Goal: Task Accomplishment & Management: Manage account settings

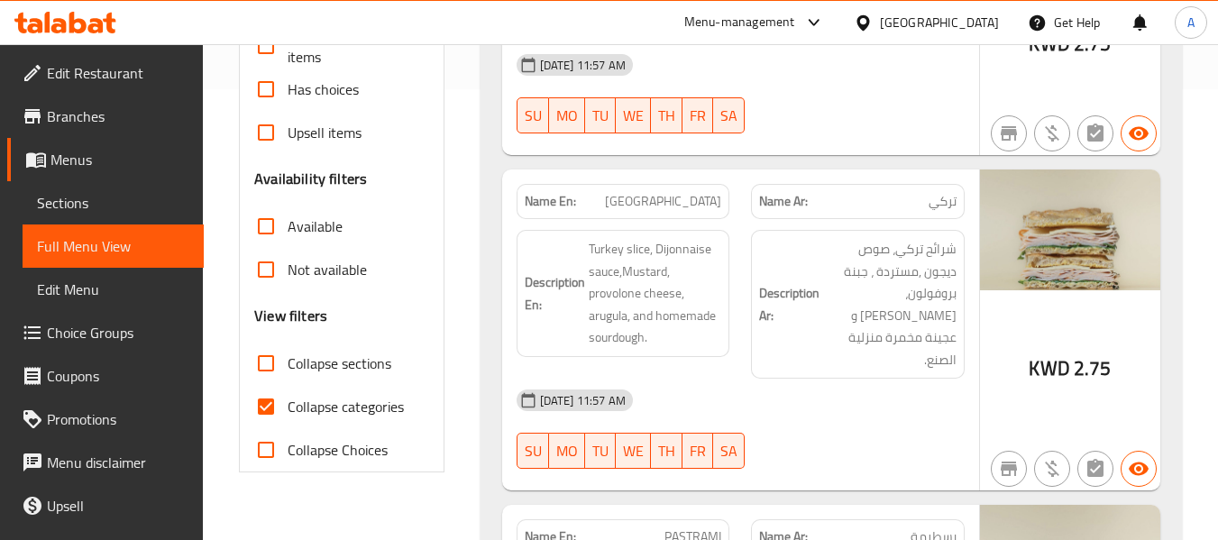
click at [331, 411] on span "Collapse categories" at bounding box center [346, 407] width 116 height 22
click at [288, 411] on input "Collapse categories" at bounding box center [265, 406] width 43 height 43
checkbox input "false"
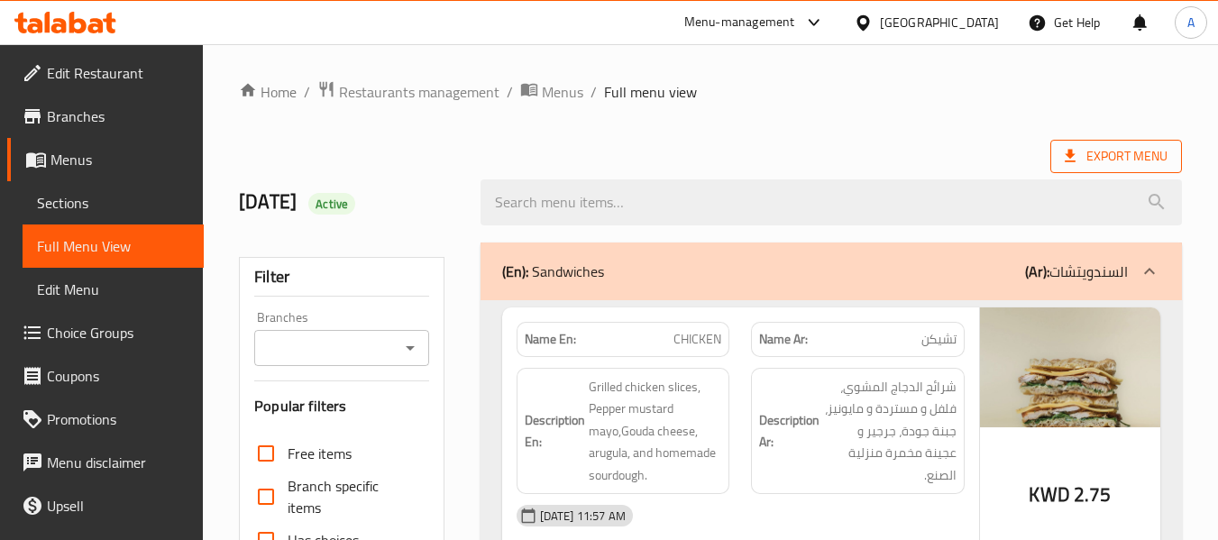
click at [1085, 163] on span "Export Menu" at bounding box center [1116, 156] width 103 height 23
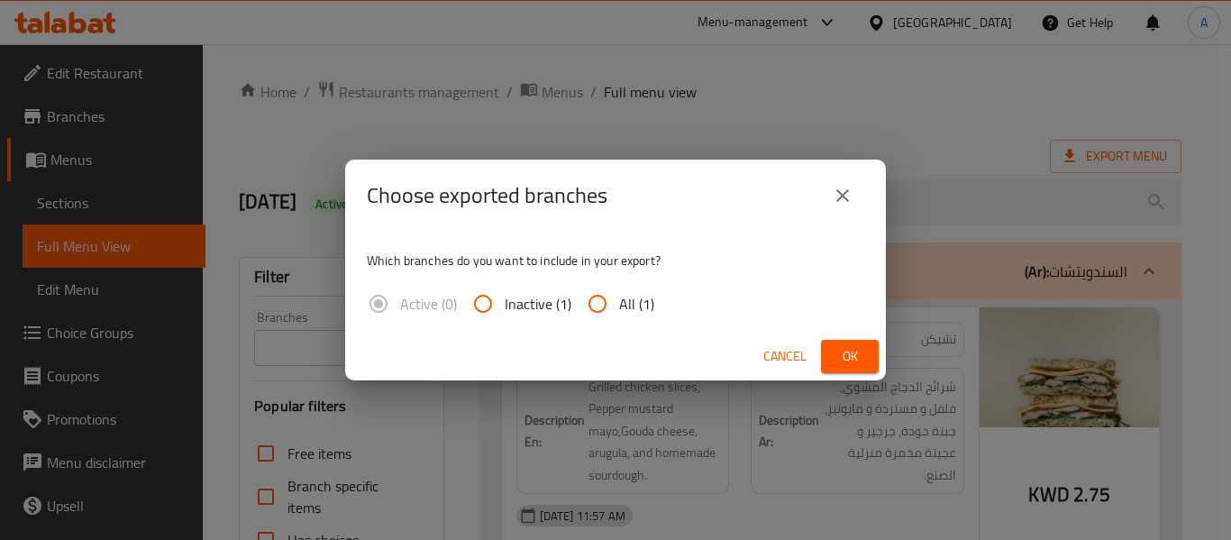
click at [607, 300] on input "All (1)" at bounding box center [597, 303] width 43 height 43
radio input "true"
click at [847, 362] on span "Ok" at bounding box center [850, 356] width 29 height 23
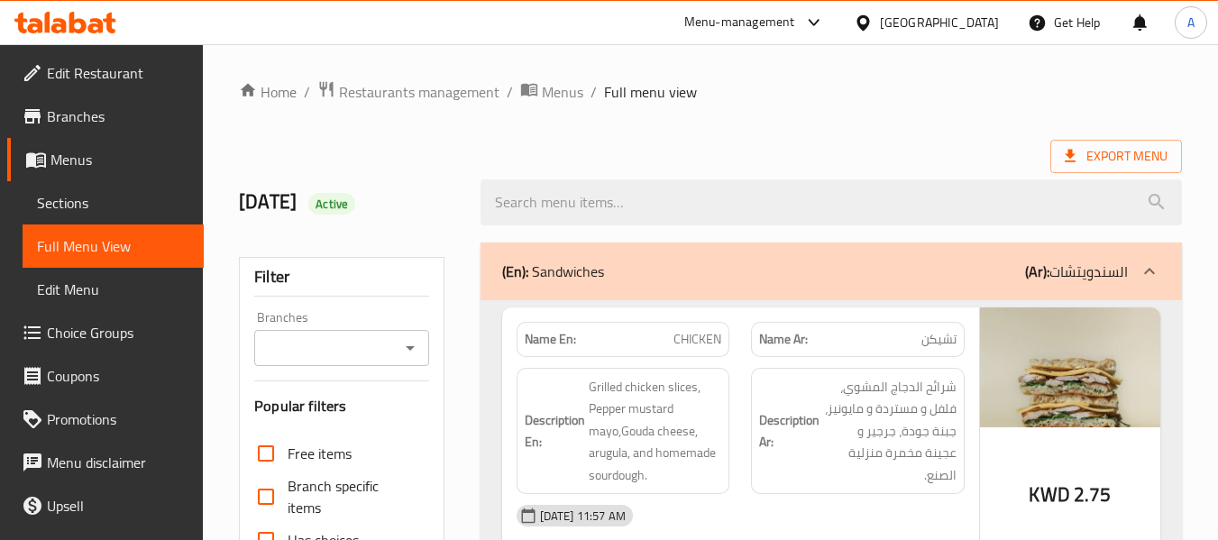
click at [113, 164] on span "Menus" at bounding box center [119, 160] width 139 height 22
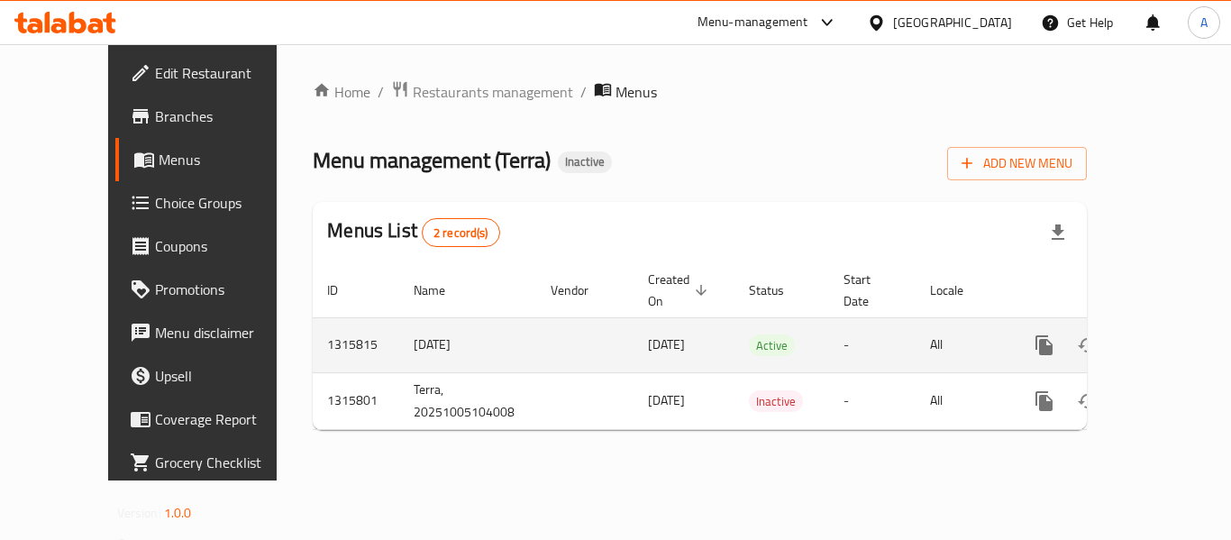
drag, startPoint x: 391, startPoint y: 334, endPoint x: 308, endPoint y: 330, distance: 83.0
click at [313, 330] on tr "1315815 [DATE] [DATE] Active - All" at bounding box center [762, 344] width 898 height 55
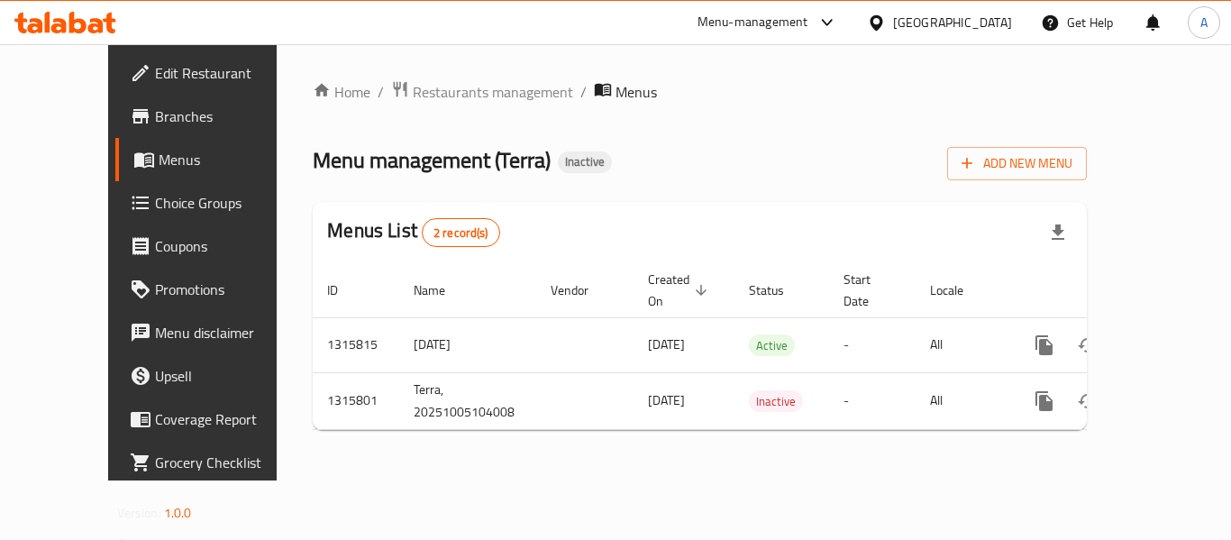
copy tr "[DATE]"
click at [1073, 153] on span "Add New Menu" at bounding box center [1017, 163] width 111 height 23
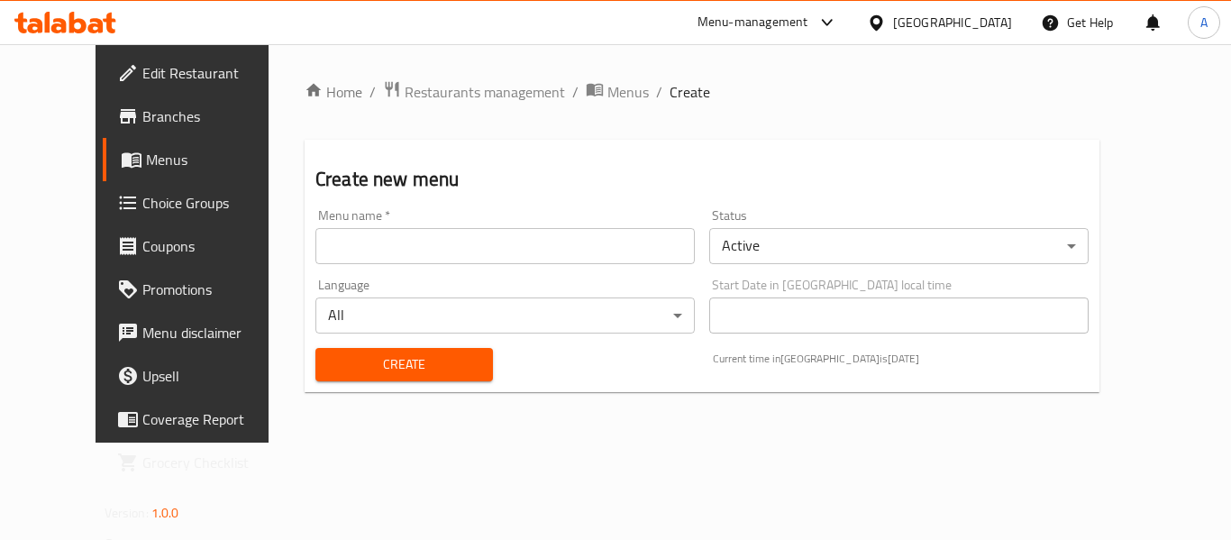
click at [513, 243] on input "text" at bounding box center [506, 246] width 380 height 36
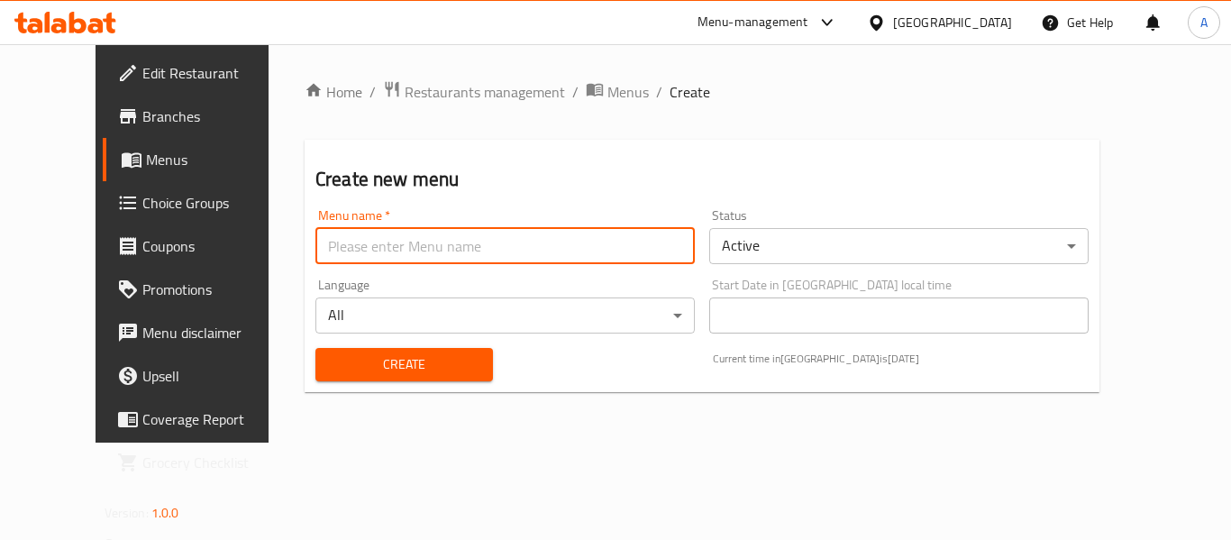
paste input "[DATE]"
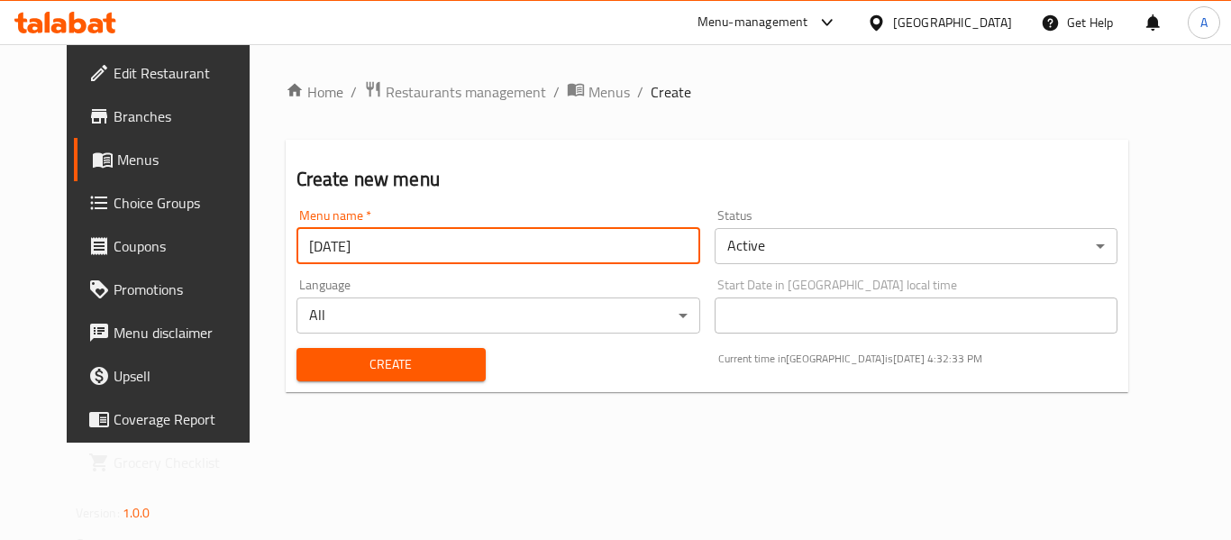
click at [297, 250] on input "[DATE]" at bounding box center [499, 246] width 404 height 36
type input "[DATE]"
click at [356, 358] on span "Create" at bounding box center [391, 364] width 160 height 23
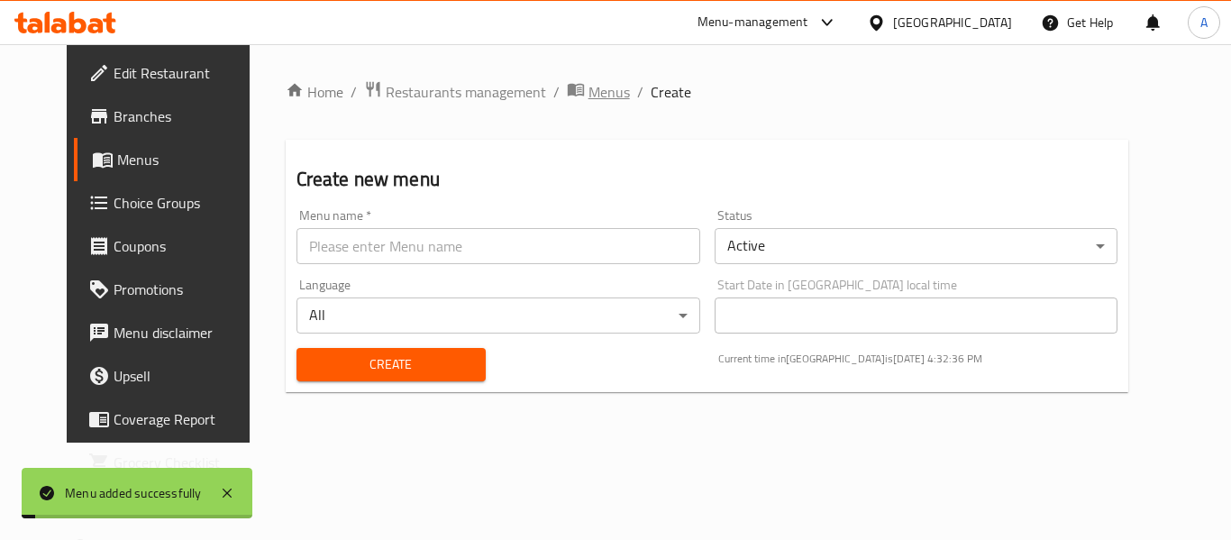
click at [589, 94] on span "Menus" at bounding box center [609, 92] width 41 height 22
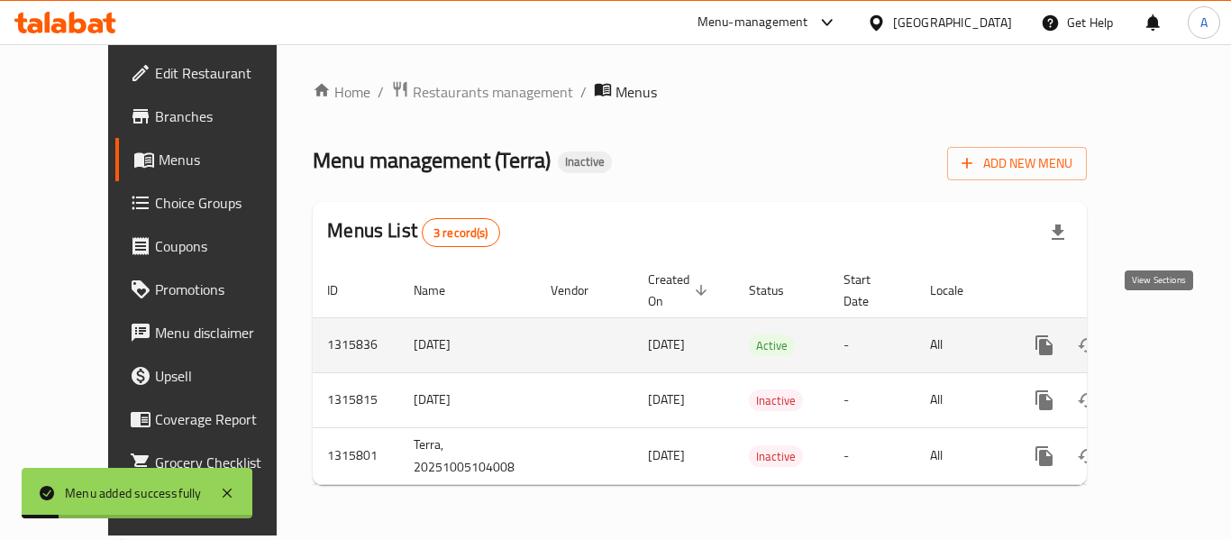
click at [1164, 334] on icon "enhanced table" at bounding box center [1175, 345] width 22 height 22
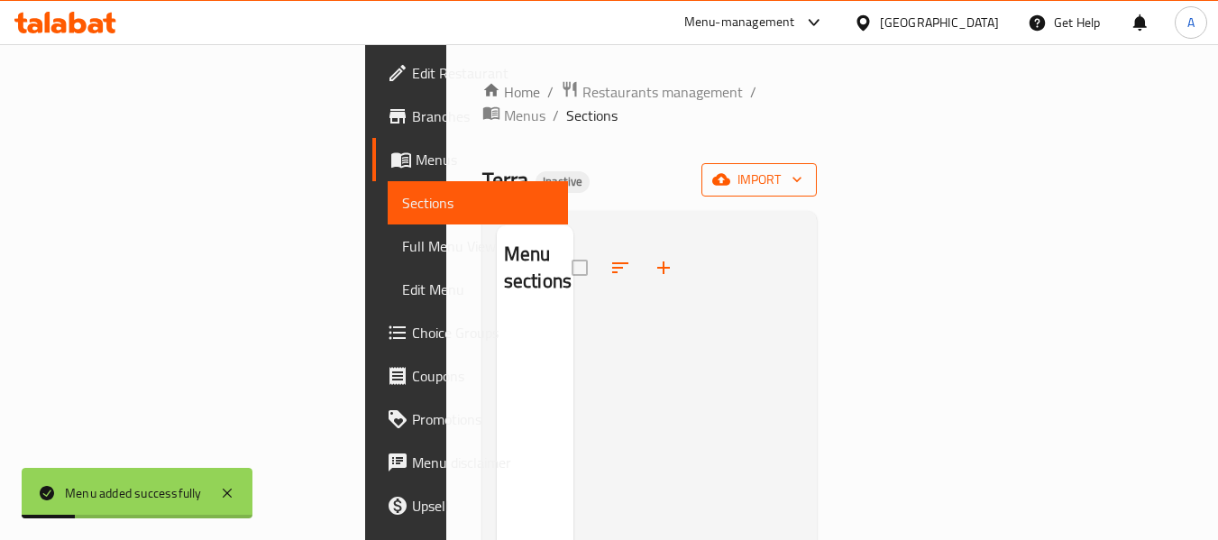
click at [730, 174] on icon "button" at bounding box center [721, 180] width 18 height 12
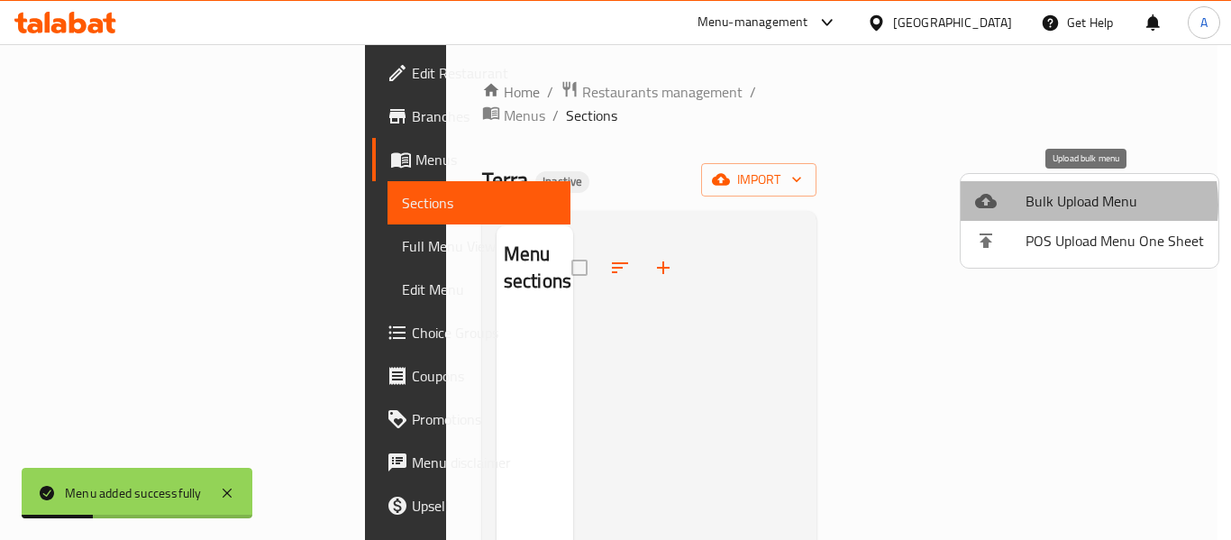
click at [1051, 205] on span "Bulk Upload Menu" at bounding box center [1115, 201] width 178 height 22
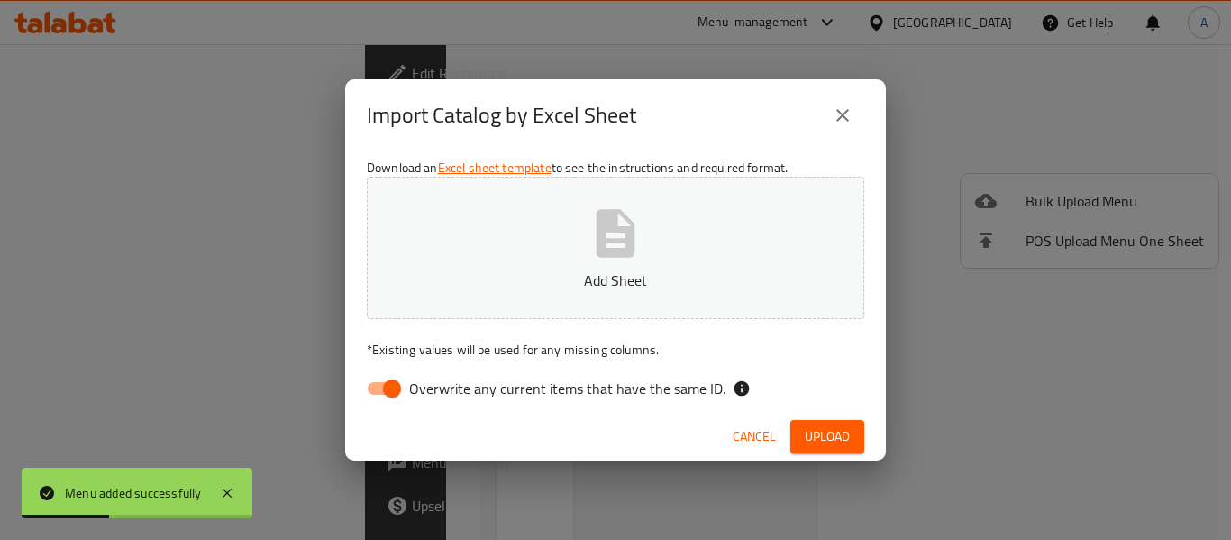
click at [598, 380] on span "Overwrite any current items that have the same ID." at bounding box center [567, 389] width 316 height 22
click at [444, 380] on input "Overwrite any current items that have the same ID." at bounding box center [392, 388] width 103 height 34
checkbox input "false"
click at [603, 239] on icon "button" at bounding box center [616, 233] width 39 height 48
click at [794, 430] on button "Upload" at bounding box center [828, 436] width 74 height 33
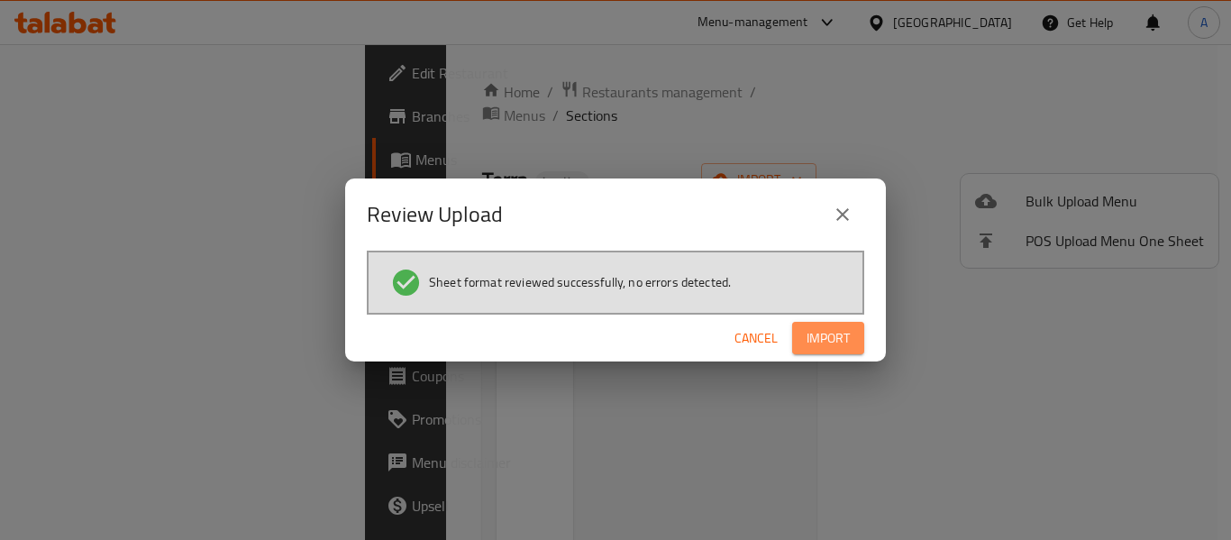
click at [837, 334] on span "Import" at bounding box center [828, 338] width 43 height 23
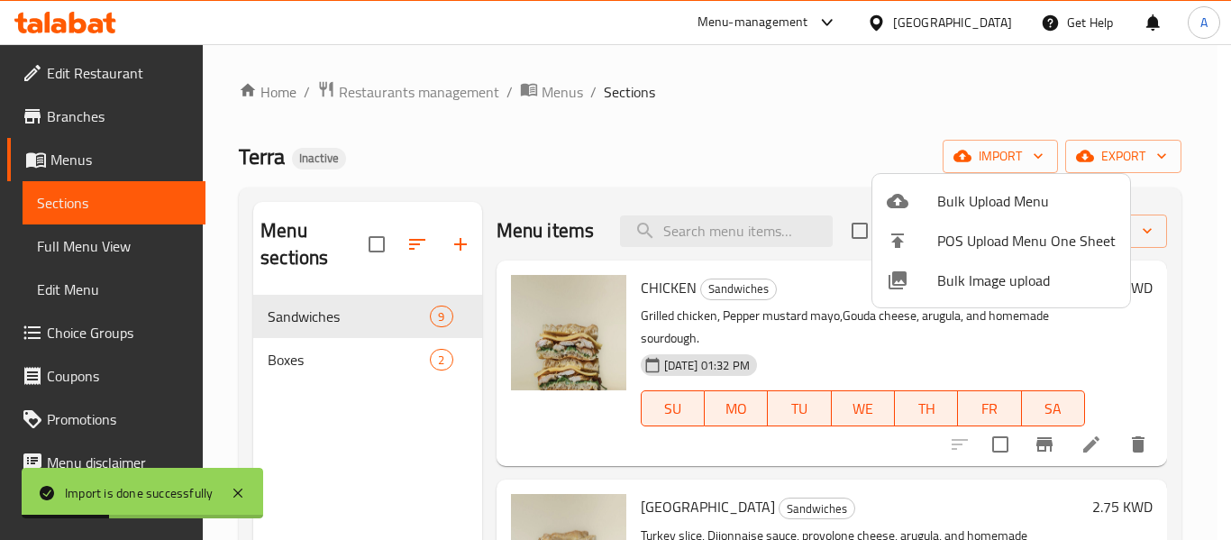
click at [618, 124] on div at bounding box center [615, 270] width 1231 height 540
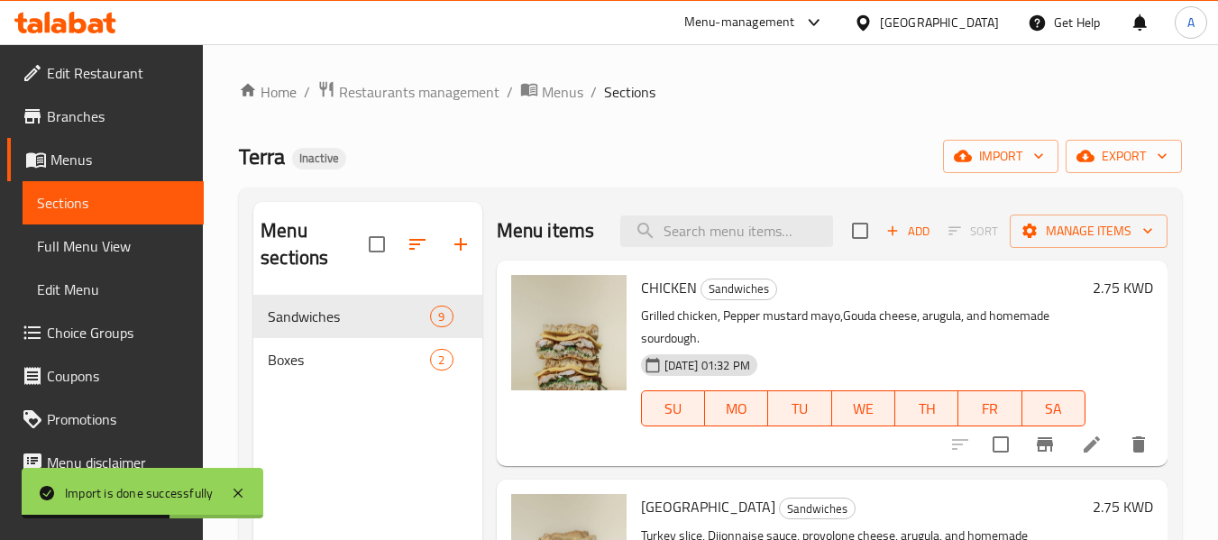
click at [114, 246] on span "Full Menu View" at bounding box center [113, 246] width 152 height 22
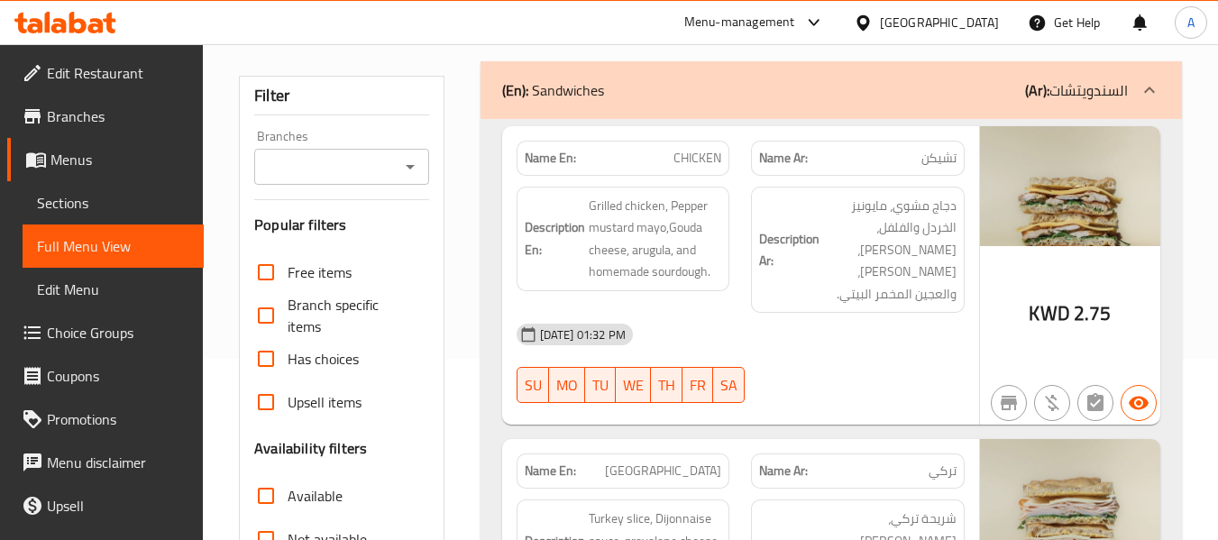
scroll to position [451, 0]
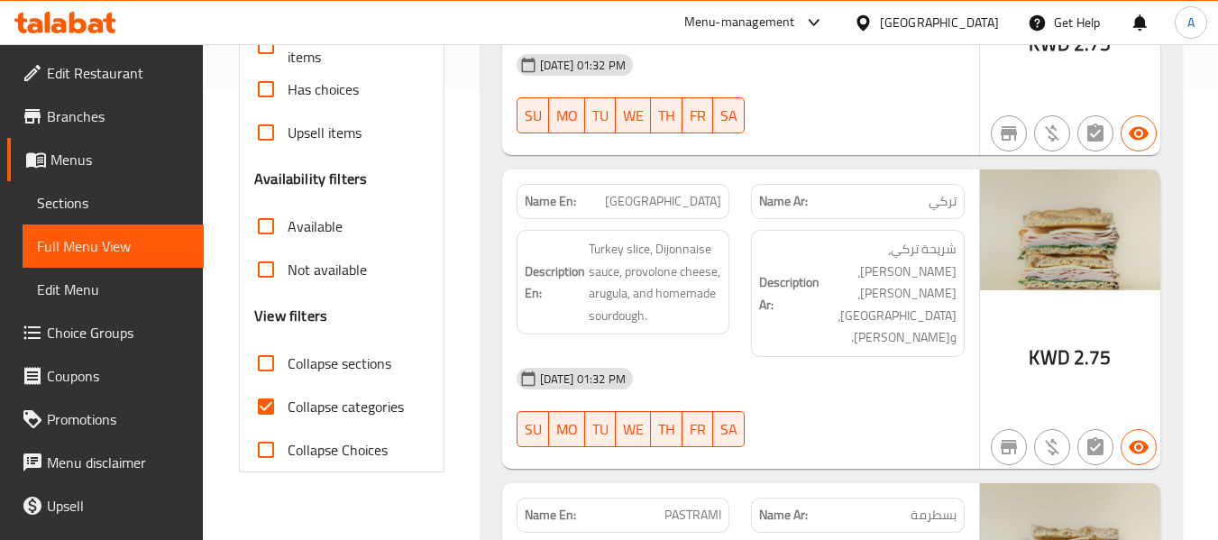
click at [353, 403] on span "Collapse categories" at bounding box center [346, 407] width 116 height 22
click at [288, 403] on input "Collapse categories" at bounding box center [265, 406] width 43 height 43
checkbox input "false"
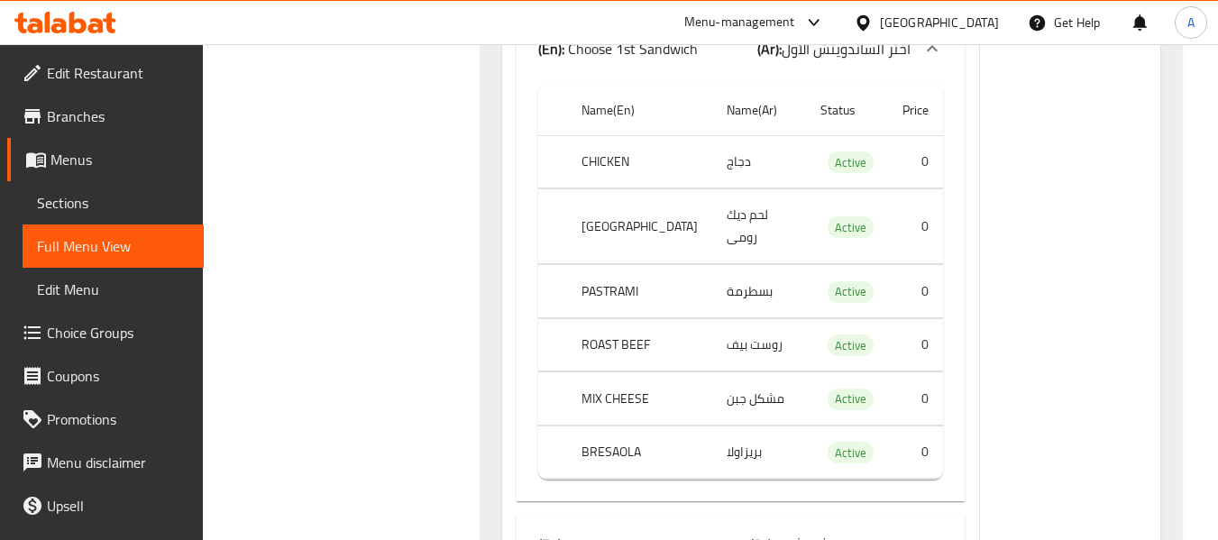
click at [63, 210] on span "Sections" at bounding box center [113, 203] width 152 height 22
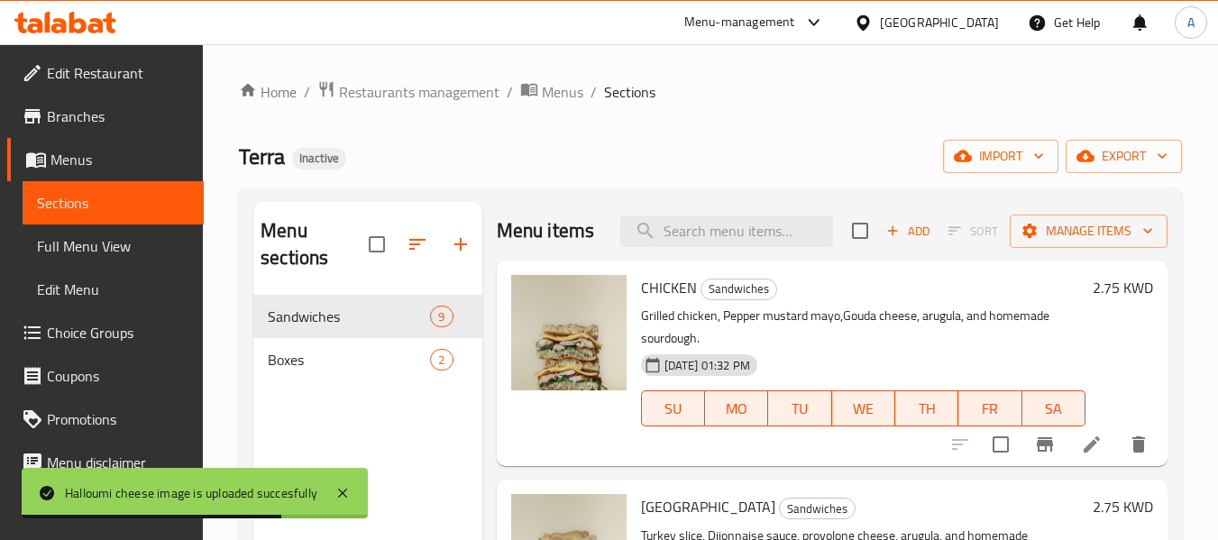
click at [128, 248] on span "Full Menu View" at bounding box center [113, 246] width 152 height 22
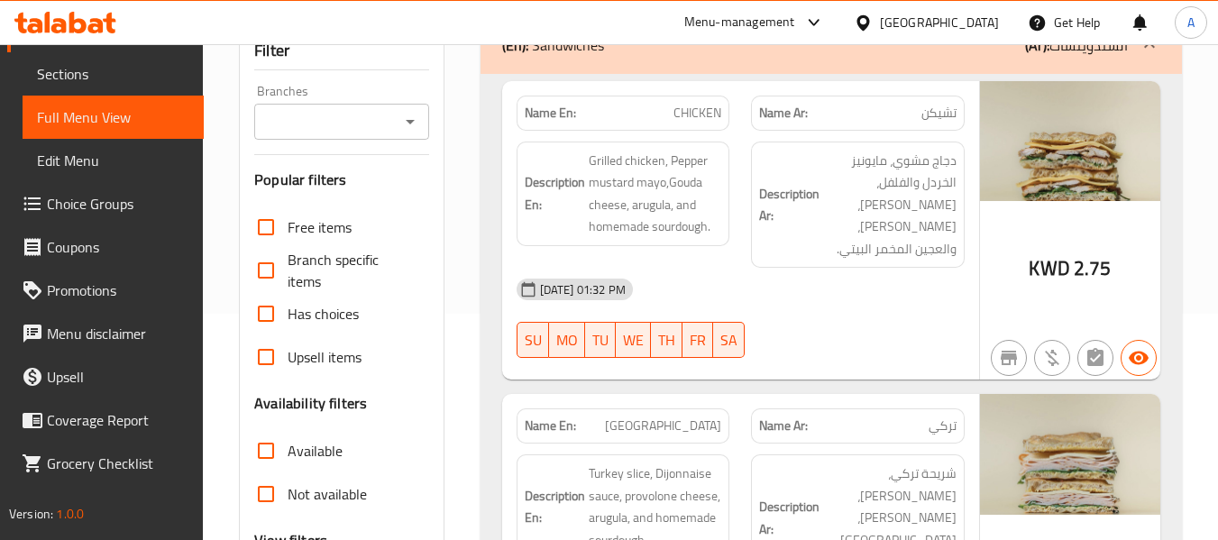
scroll to position [361, 0]
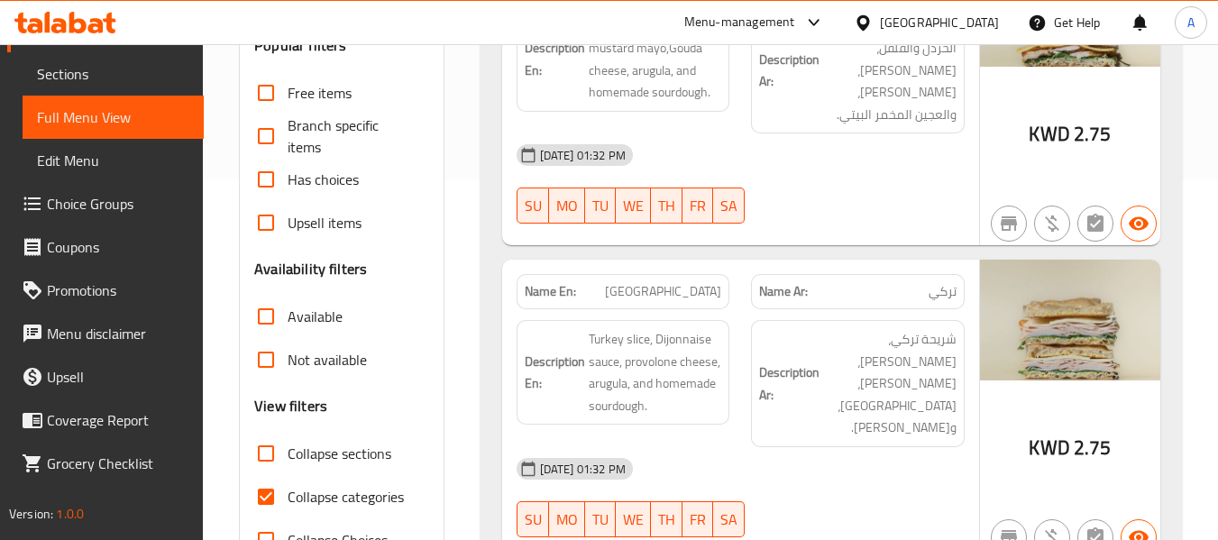
click at [326, 489] on span "Collapse categories" at bounding box center [346, 497] width 116 height 22
click at [288, 489] on input "Collapse categories" at bounding box center [265, 496] width 43 height 43
checkbox input "false"
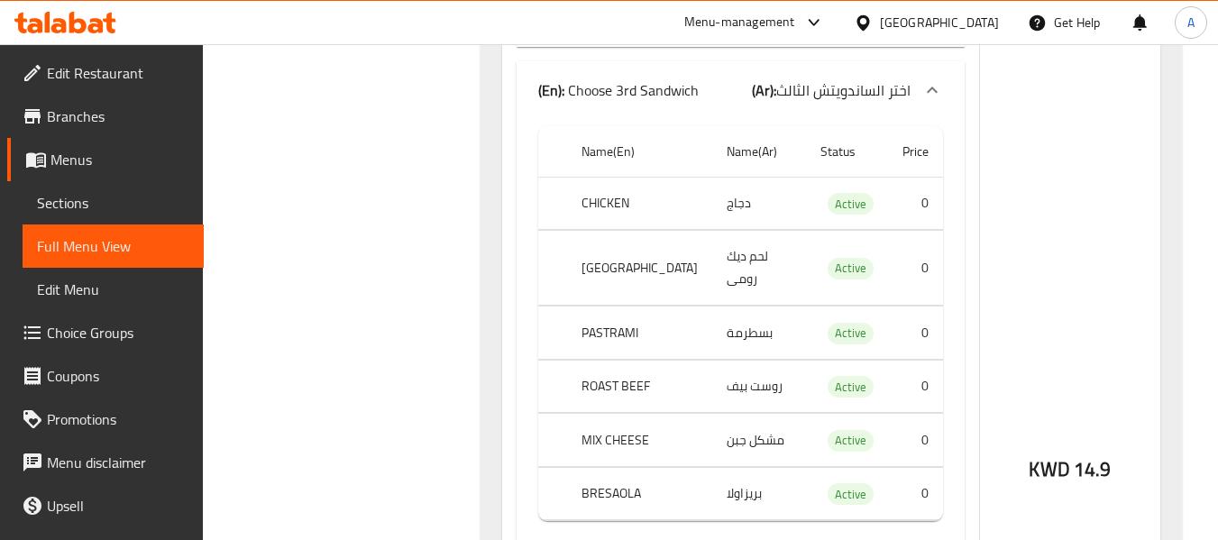
scroll to position [0, 0]
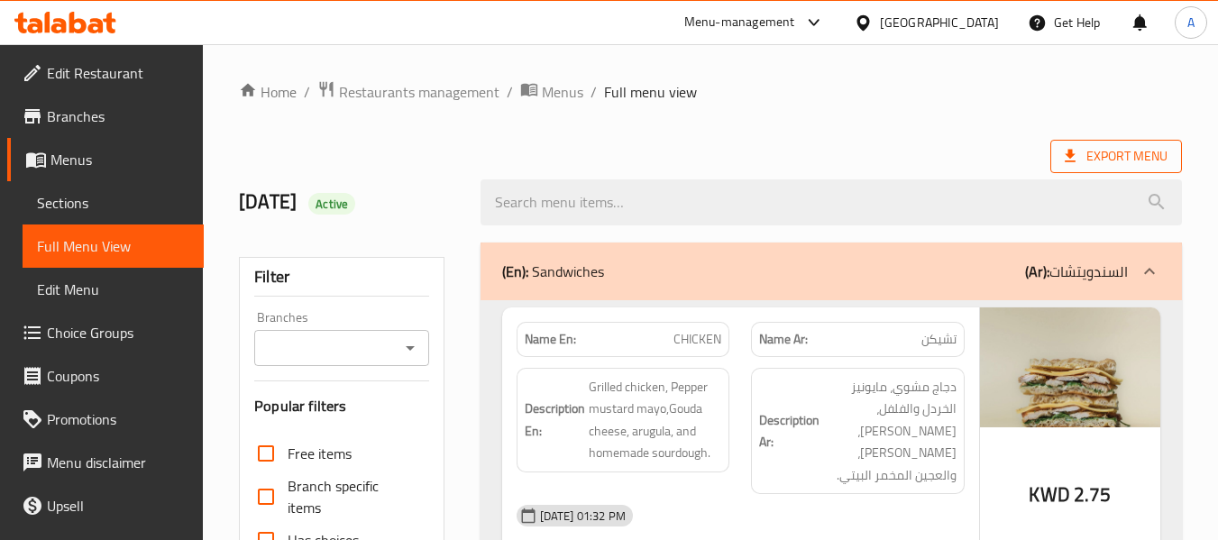
click at [1130, 142] on span "Export Menu" at bounding box center [1116, 156] width 132 height 33
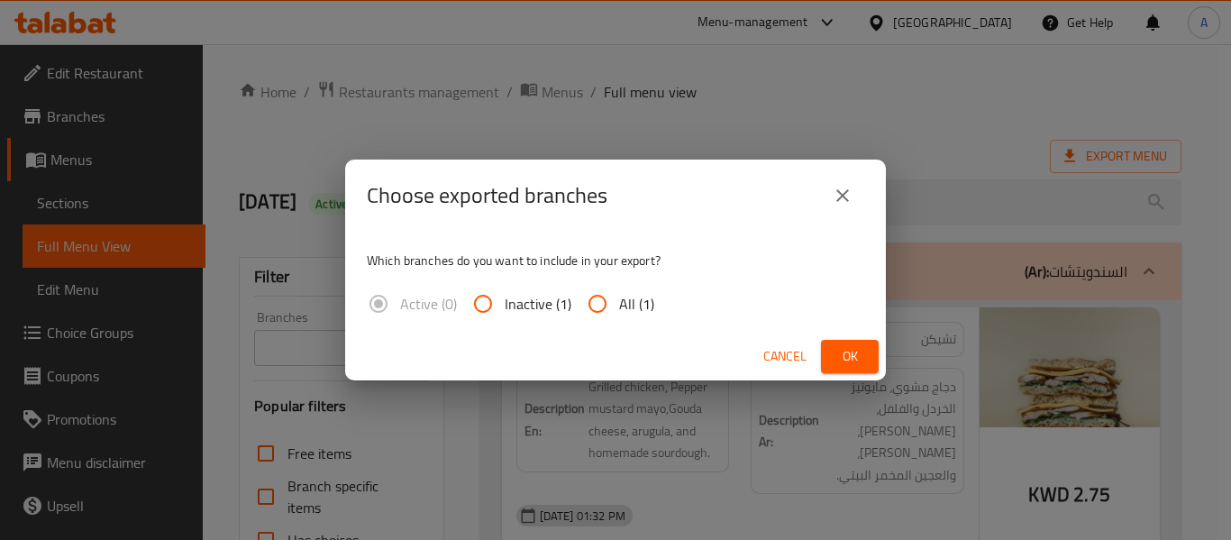
click at [637, 310] on span "All (1)" at bounding box center [636, 304] width 35 height 22
click at [619, 310] on input "All (1)" at bounding box center [597, 303] width 43 height 43
radio input "true"
click at [843, 357] on span "Ok" at bounding box center [850, 356] width 29 height 23
